Goal: Transaction & Acquisition: Purchase product/service

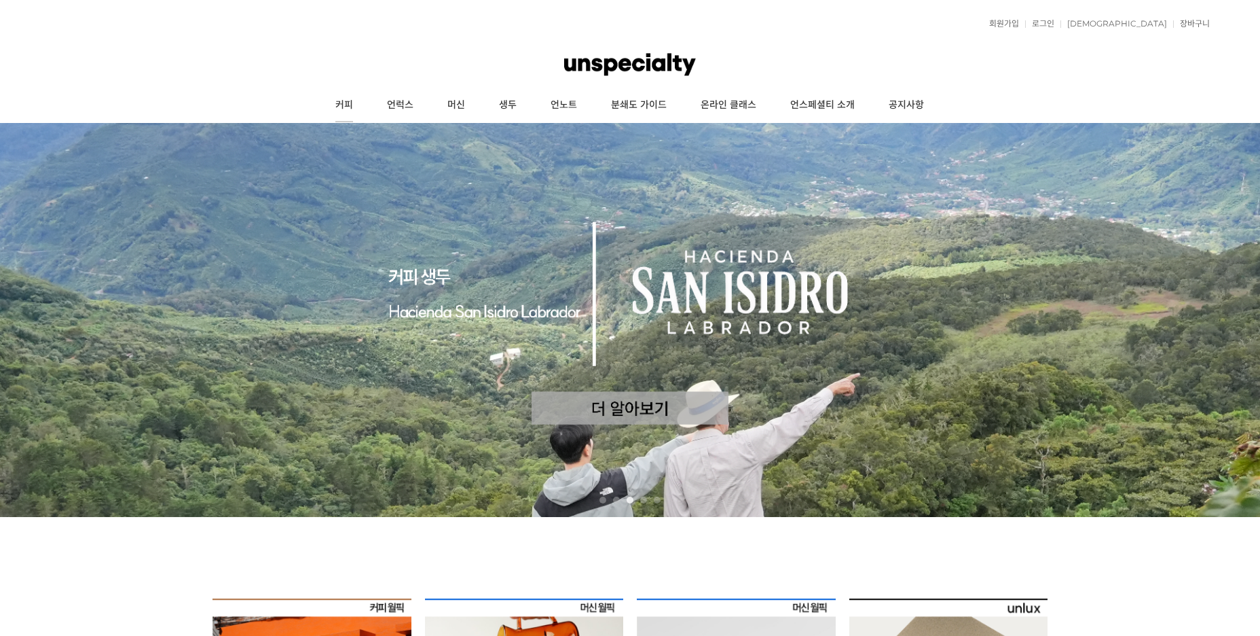
click at [329, 104] on link "커피" at bounding box center [344, 105] width 52 height 34
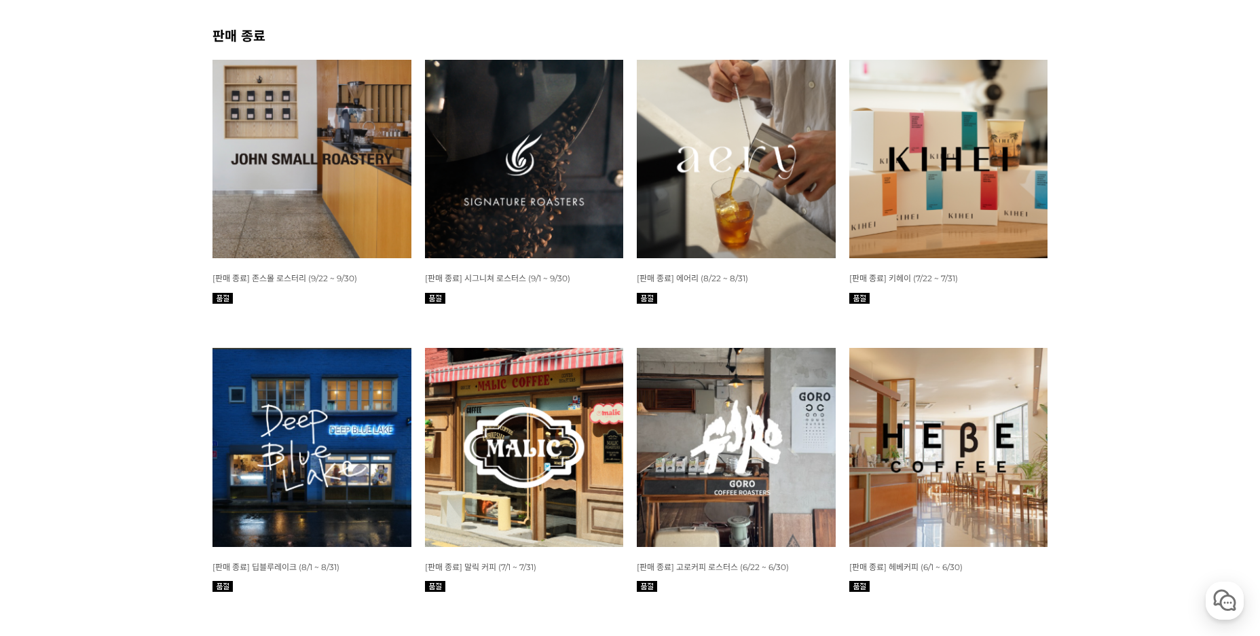
scroll to position [679, 0]
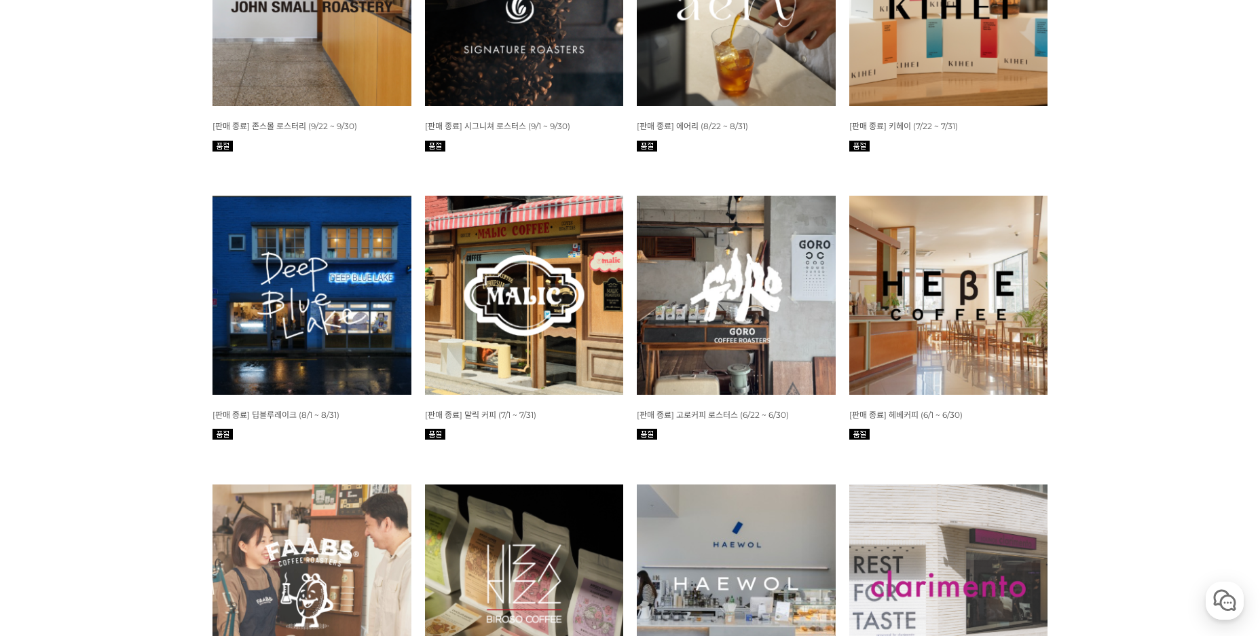
click at [579, 277] on img at bounding box center [524, 295] width 199 height 199
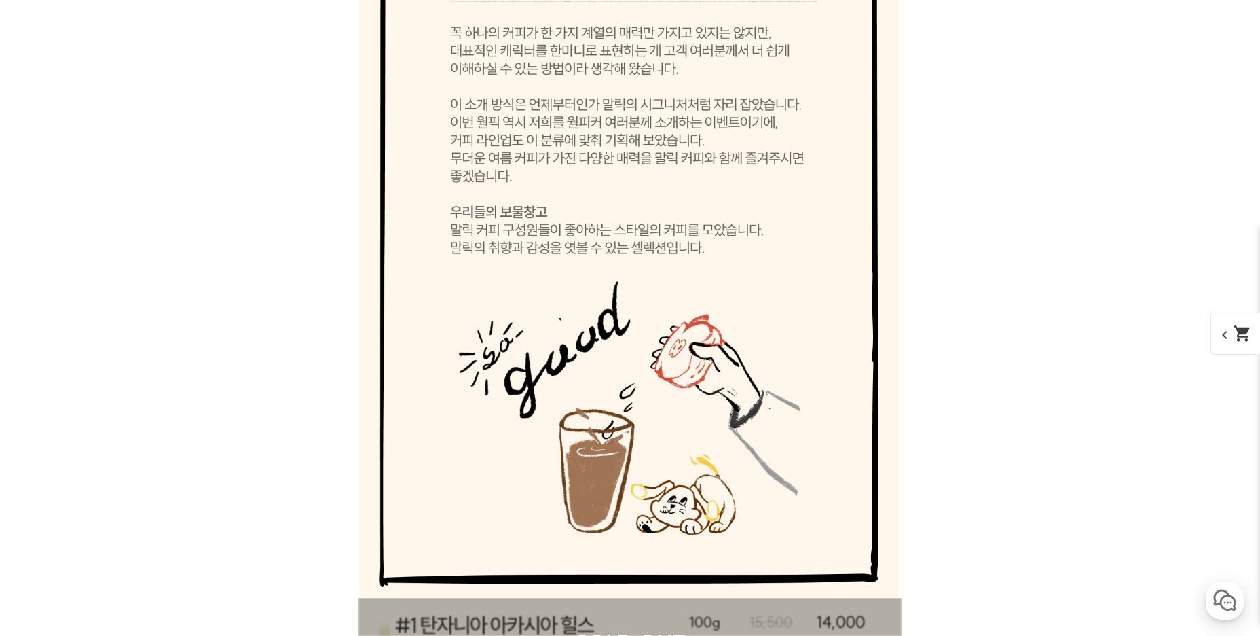
scroll to position [5976, 0]
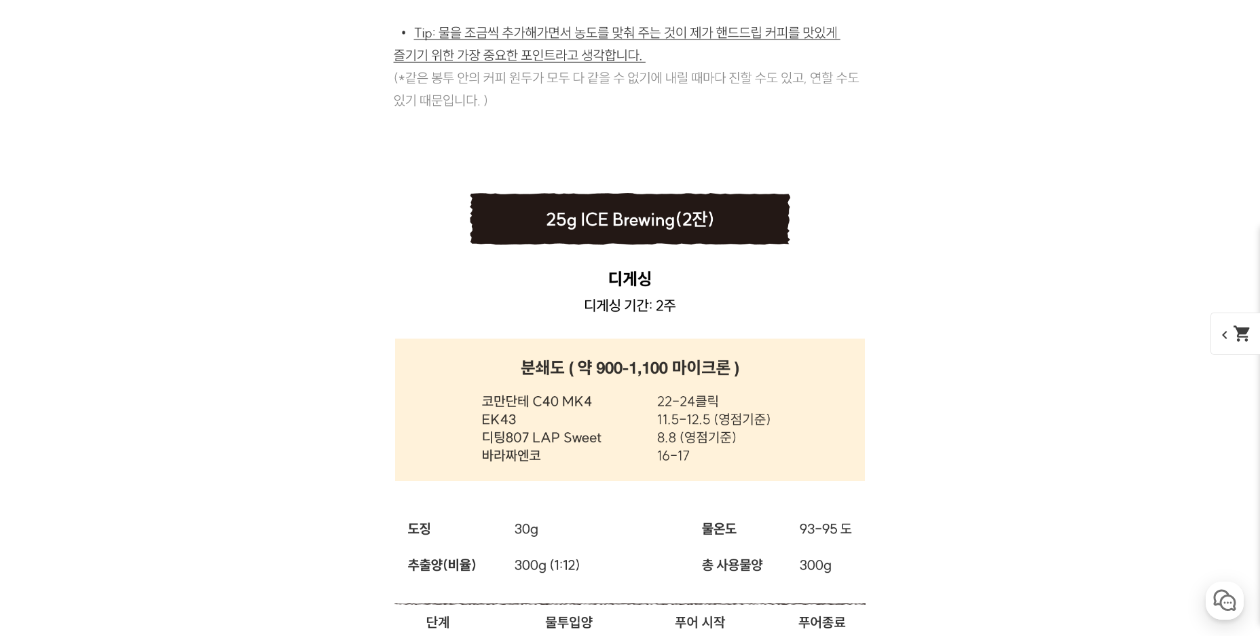
scroll to position [23223, 0]
